Goal: Task Accomplishment & Management: Complete application form

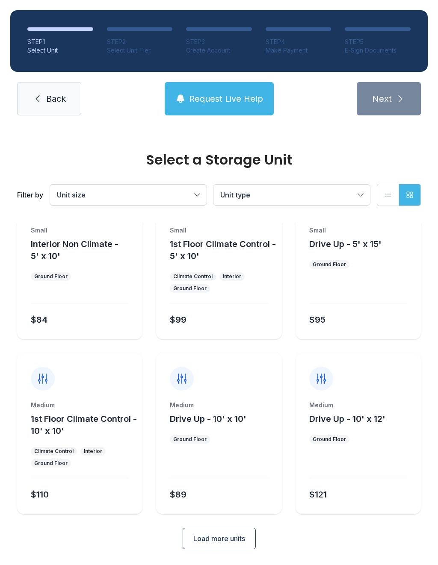
scroll to position [46, 0]
click at [219, 537] on span "Load more units" at bounding box center [219, 539] width 52 height 10
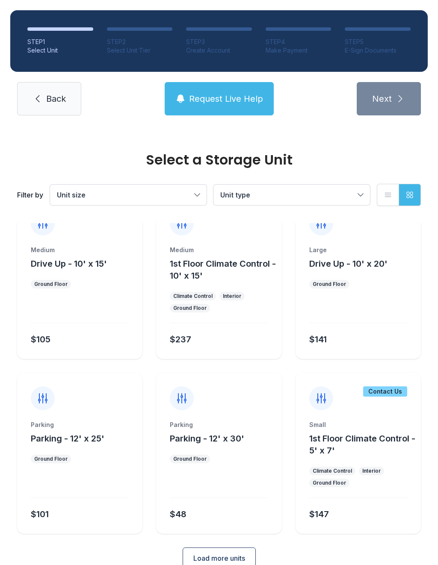
scroll to position [379, 0]
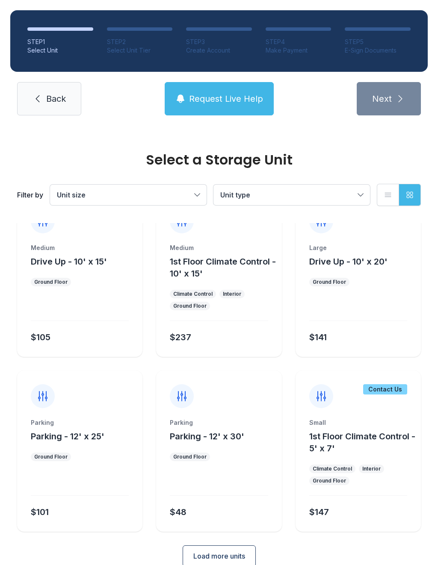
click at [380, 48] on div "E-Sign Documents" at bounding box center [378, 50] width 66 height 9
click at [387, 39] on div "STEP 5" at bounding box center [378, 42] width 66 height 9
click at [389, 99] on span "Next" at bounding box center [382, 99] width 20 height 12
click at [59, 94] on span "Back" at bounding box center [56, 99] width 20 height 12
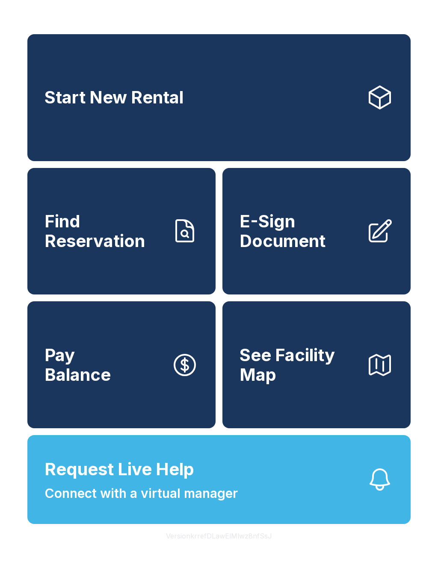
click at [305, 240] on span "E-Sign Document" at bounding box center [299, 231] width 120 height 39
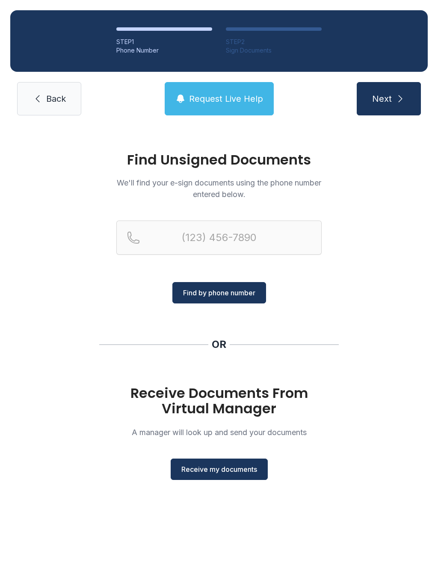
click at [401, 88] on button "Next" at bounding box center [389, 98] width 64 height 33
type input "(256) 633-"
click at [47, 101] on span "Back" at bounding box center [56, 99] width 20 height 12
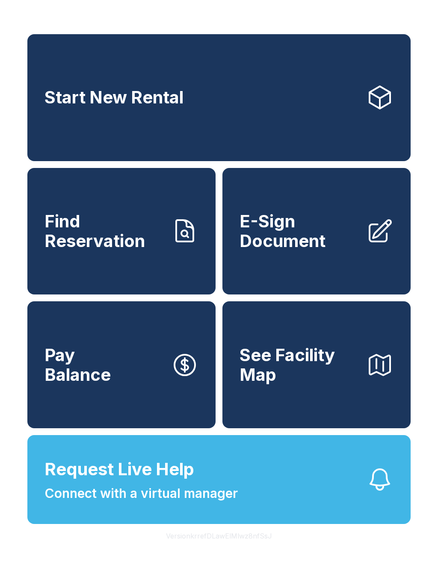
click at [353, 249] on span "E-Sign Document" at bounding box center [299, 231] width 120 height 39
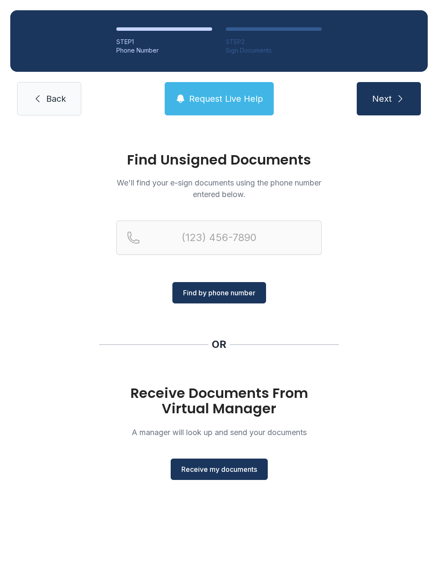
click at [234, 457] on div "Receive Documents From Virtual Manager A manager will look up and send your doc…" at bounding box center [218, 433] width 205 height 94
click at [233, 466] on span "Receive my documents" at bounding box center [219, 469] width 76 height 10
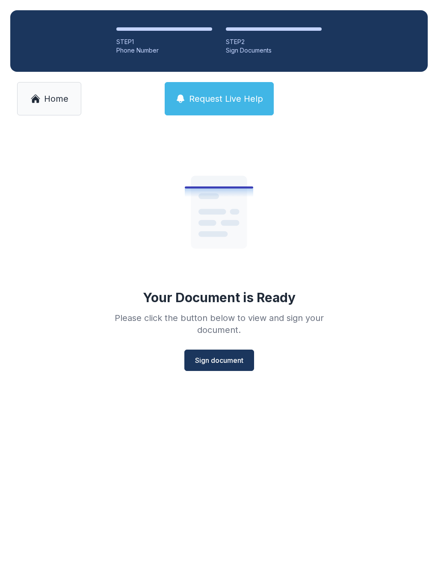
click at [245, 355] on button "Sign document" at bounding box center [219, 360] width 70 height 21
click at [29, 95] on link "Home" at bounding box center [49, 98] width 64 height 33
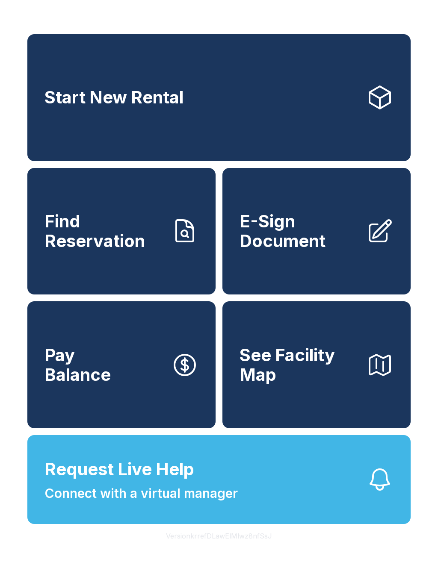
click at [284, 415] on button "See Facility Map" at bounding box center [316, 364] width 188 height 127
